Goal: Task Accomplishment & Management: Manage account settings

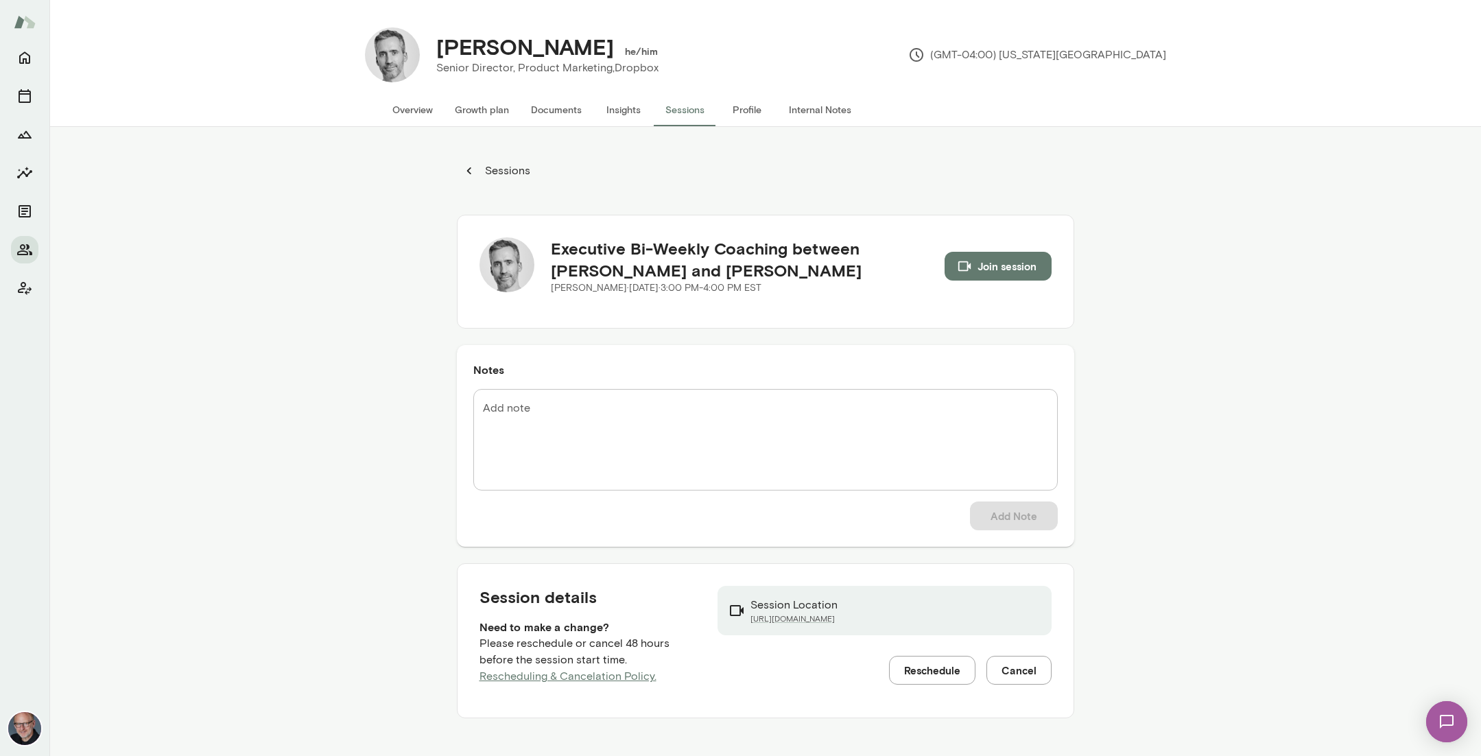
scroll to position [91, 0]
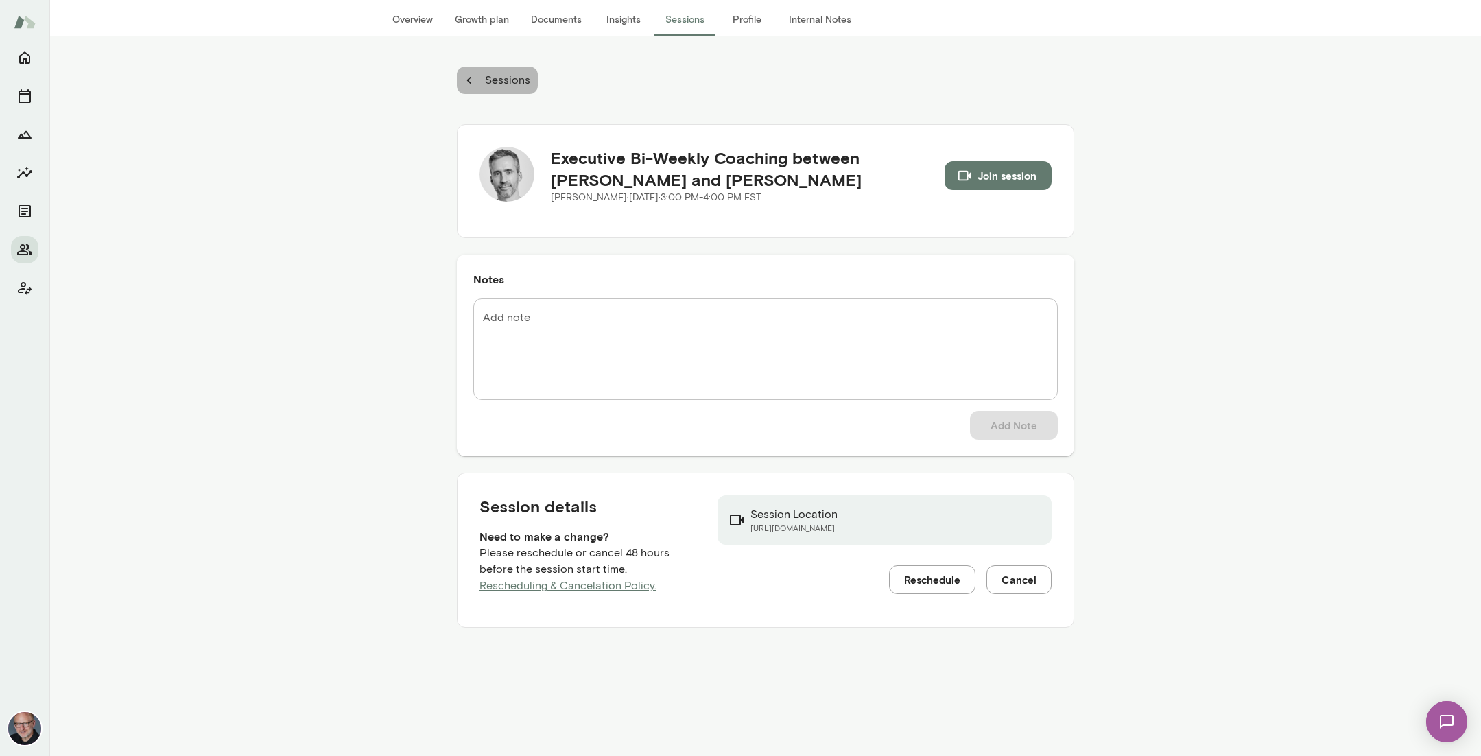
click at [469, 82] on icon "button" at bounding box center [469, 80] width 4 height 7
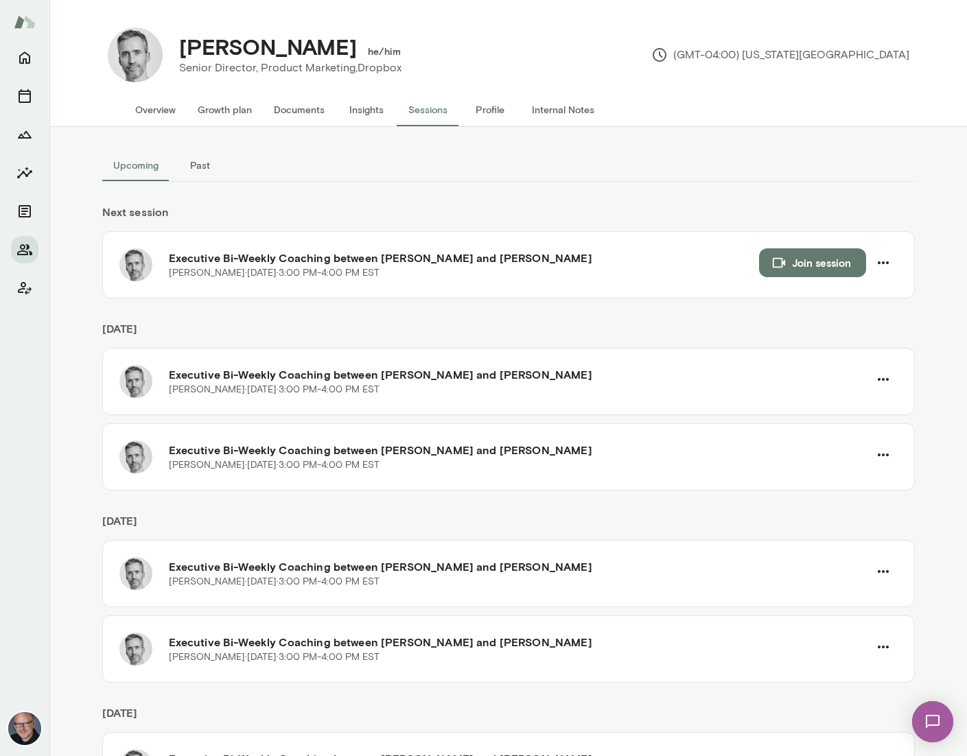
click at [230, 108] on button "Growth plan" at bounding box center [225, 109] width 76 height 33
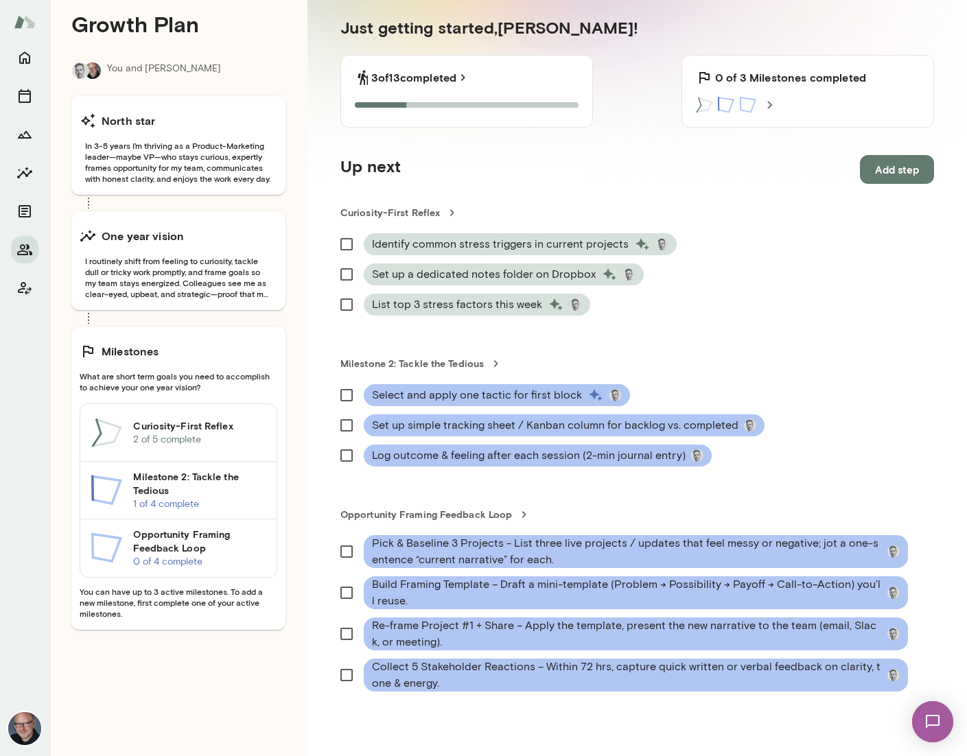
scroll to position [159, 0]
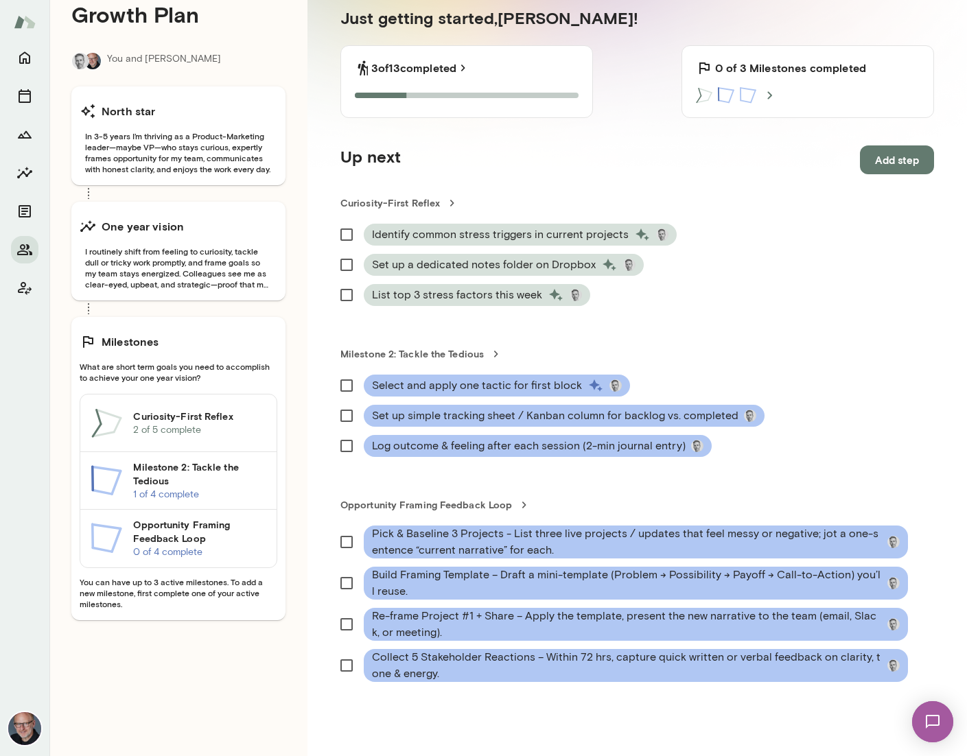
click at [229, 540] on h6 "Opportunity Framing Feedback Loop" at bounding box center [199, 531] width 132 height 27
